Goal: Task Accomplishment & Management: Use online tool/utility

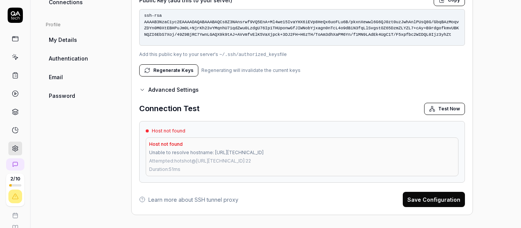
scroll to position [338, 0]
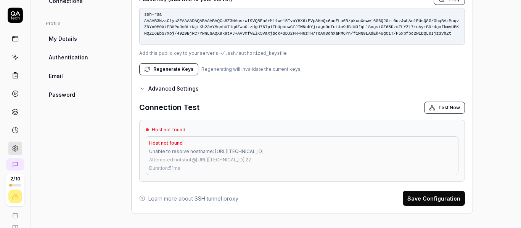
click at [442, 108] on button "Test Now" at bounding box center [444, 108] width 41 height 12
click at [368, 112] on div "Connection Test Test Now" at bounding box center [302, 108] width 326 height 12
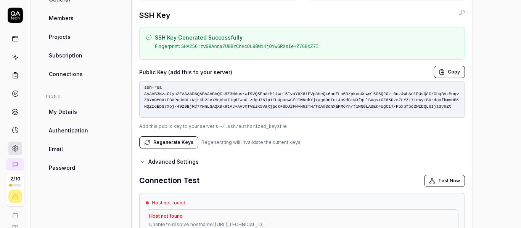
scroll to position [261, 0]
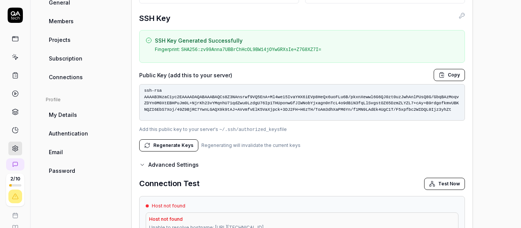
click at [442, 75] on icon "button" at bounding box center [441, 76] width 1 height 2
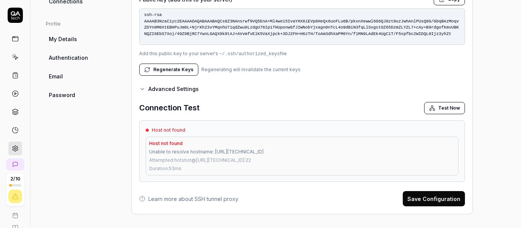
scroll to position [338, 0]
click at [145, 93] on form "Connection Details SSH Host * [URL][TECHNICAL_ID] SSH User * hotshot SSH Key SS…" at bounding box center [302, 45] width 326 height 322
click at [144, 90] on icon "button" at bounding box center [142, 89] width 6 height 6
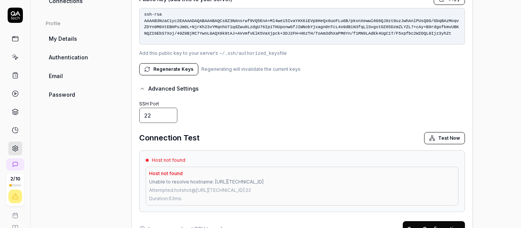
drag, startPoint x: 154, startPoint y: 113, endPoint x: 107, endPoint y: 111, distance: 46.6
click at [227, 117] on div "SSH Port 443" at bounding box center [302, 111] width 326 height 24
drag, startPoint x: 157, startPoint y: 114, endPoint x: 105, endPoint y: 111, distance: 51.9
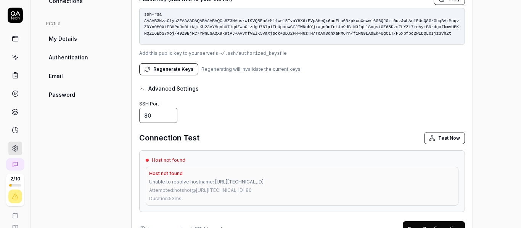
type input "80"
click at [219, 130] on form "Connection Details SSH Host * [URL][TECHNICAL_ID] SSH User * hotshot SSH Key SS…" at bounding box center [302, 60] width 326 height 352
click at [246, 114] on div "SSH Port 80" at bounding box center [302, 111] width 326 height 24
click at [167, 68] on button "Regenerate Keys" at bounding box center [168, 69] width 59 height 12
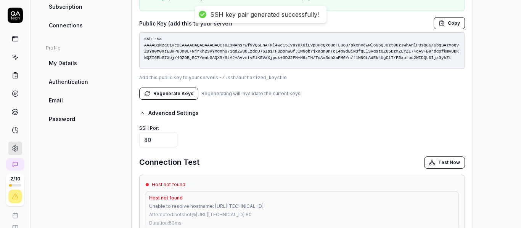
scroll to position [299, 0]
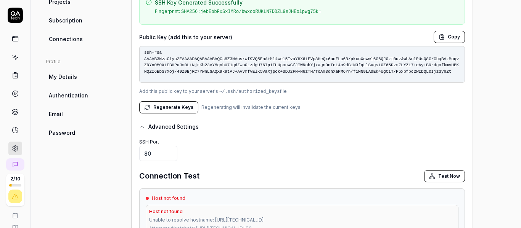
click at [449, 39] on button "Copy" at bounding box center [449, 37] width 31 height 12
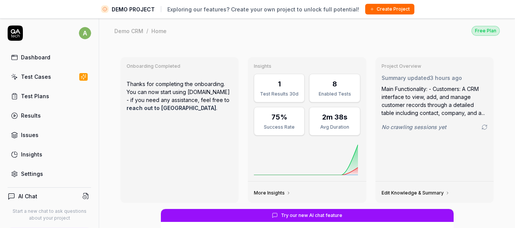
click at [37, 77] on div "Test Cases" at bounding box center [36, 77] width 30 height 8
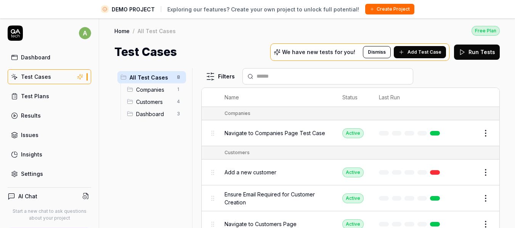
click at [160, 89] on span "Companies" at bounding box center [154, 90] width 36 height 8
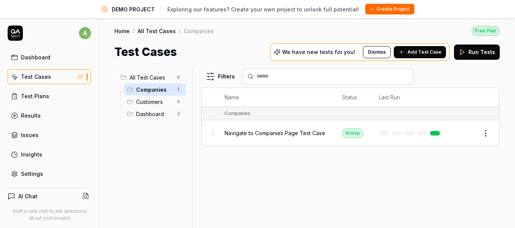
click at [278, 136] on span "Navigate to Companies Page Test Case" at bounding box center [275, 133] width 101 height 8
click at [278, 135] on span "Navigate to Companies Page Test Case" at bounding box center [275, 133] width 101 height 8
click at [471, 133] on button "Edit" at bounding box center [468, 133] width 18 height 12
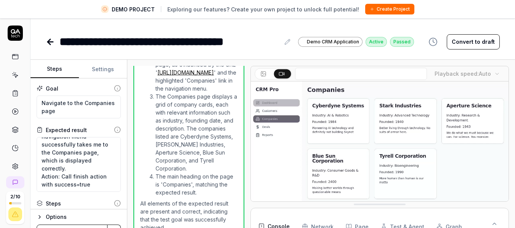
scroll to position [303, 0]
type textarea "*"
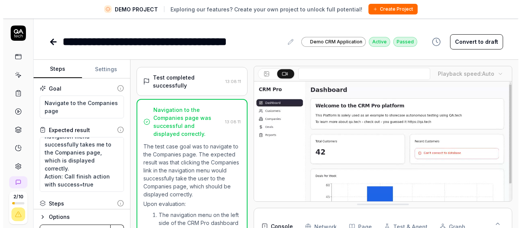
scroll to position [74, 0]
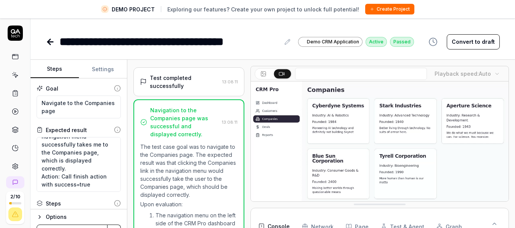
click at [50, 42] on icon at bounding box center [50, 42] width 5 height 0
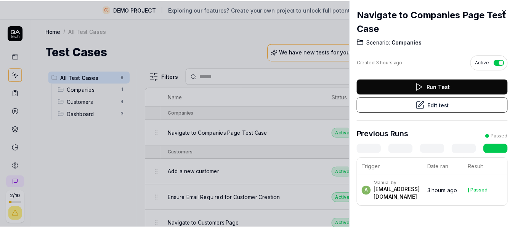
scroll to position [3, 0]
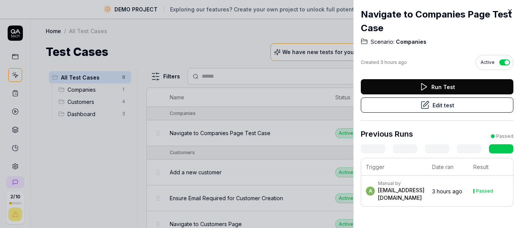
click at [510, 10] on icon at bounding box center [510, 11] width 7 height 7
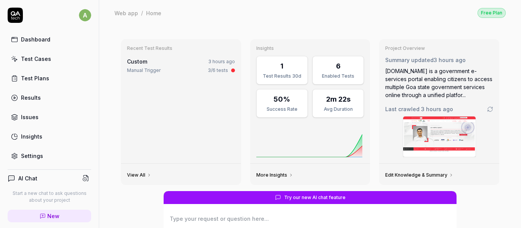
type textarea "*"
